Goal: Information Seeking & Learning: Learn about a topic

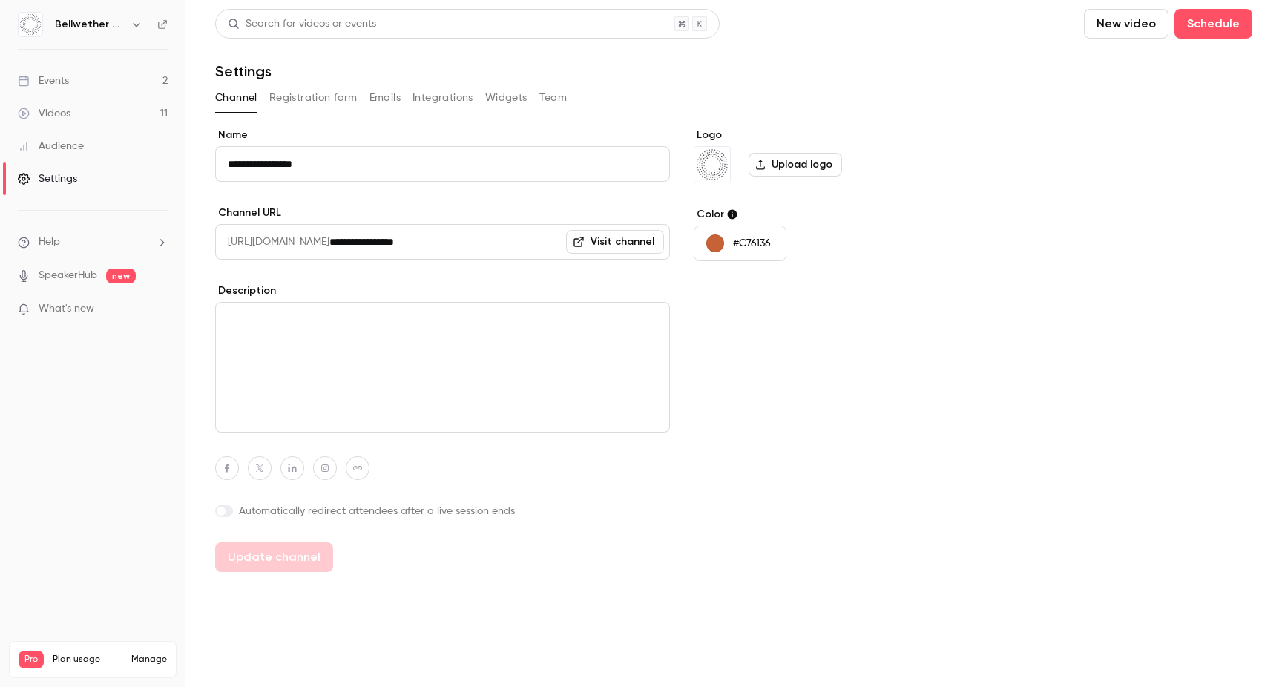
click at [66, 81] on div "Events" at bounding box center [43, 80] width 51 height 15
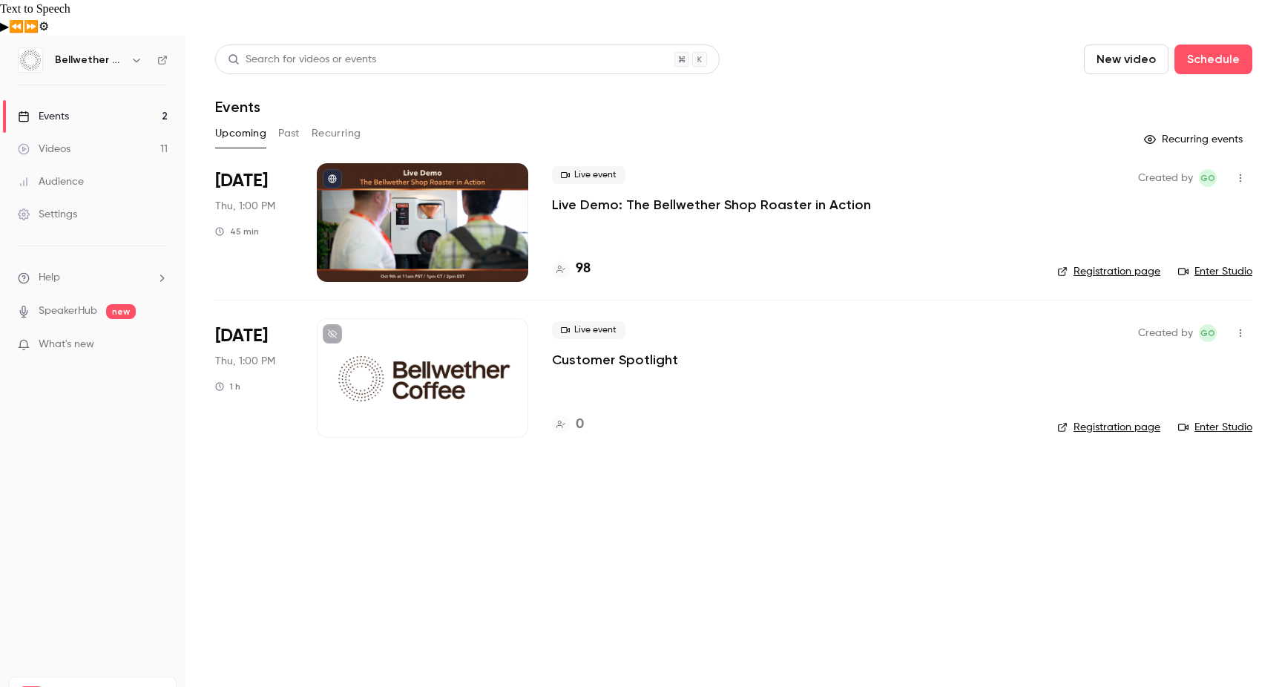
click at [592, 185] on div "Live event Live Demo: The Bellwether Shop Roaster in Action 98" at bounding box center [792, 222] width 481 height 119
click at [592, 196] on p "Live Demo: The Bellwether Shop Roaster in Action" at bounding box center [711, 205] width 319 height 18
